Goal: Transaction & Acquisition: Book appointment/travel/reservation

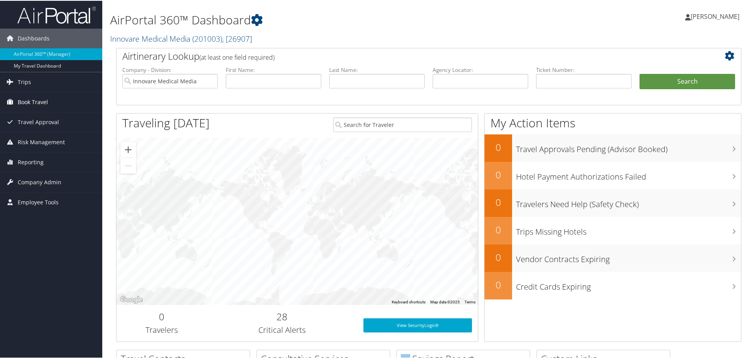
click at [35, 105] on span "Book Travel" at bounding box center [33, 102] width 30 height 20
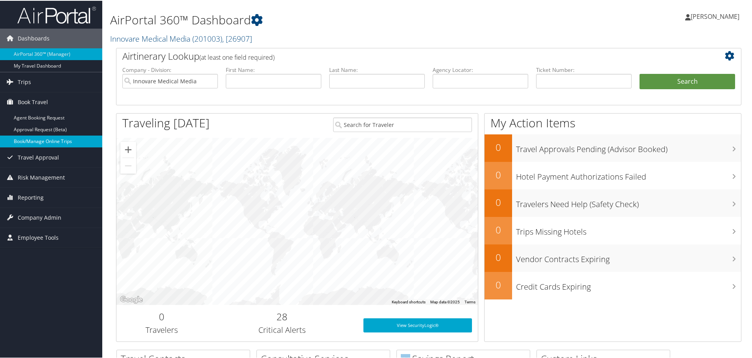
click at [36, 139] on link "Book/Manage Online Trips" at bounding box center [51, 141] width 102 height 12
